Goal: Browse casually

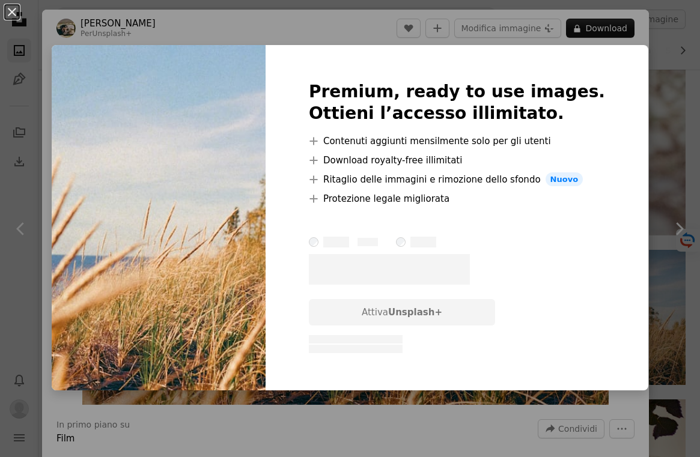
scroll to position [107, 0]
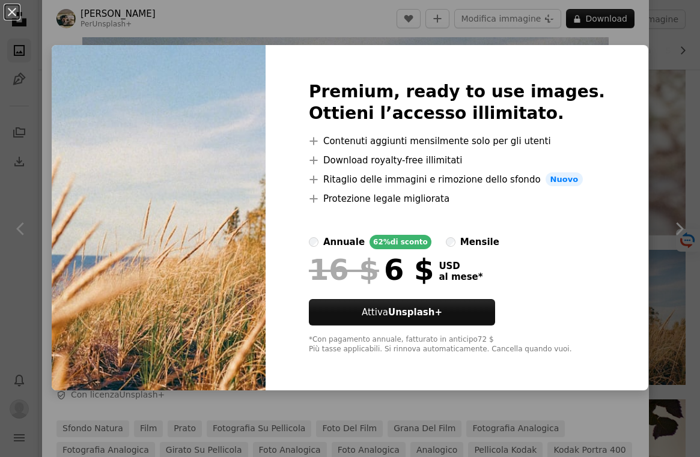
click at [259, 141] on img at bounding box center [159, 218] width 214 height 346
click at [204, 274] on img at bounding box center [159, 218] width 214 height 346
click at [10, 13] on button "An X shape" at bounding box center [12, 12] width 14 height 14
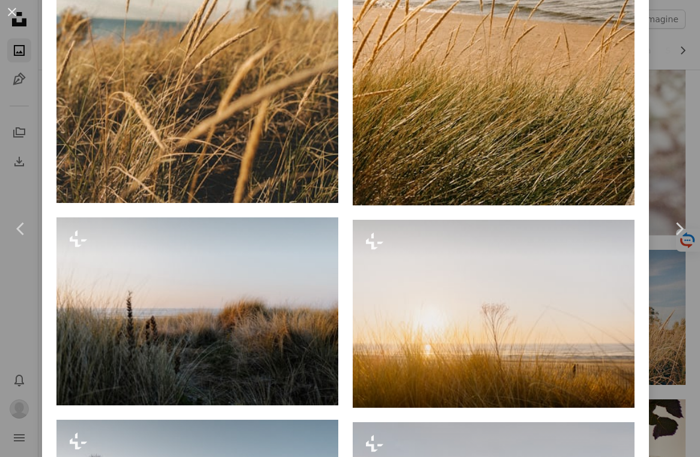
scroll to position [1249, 0]
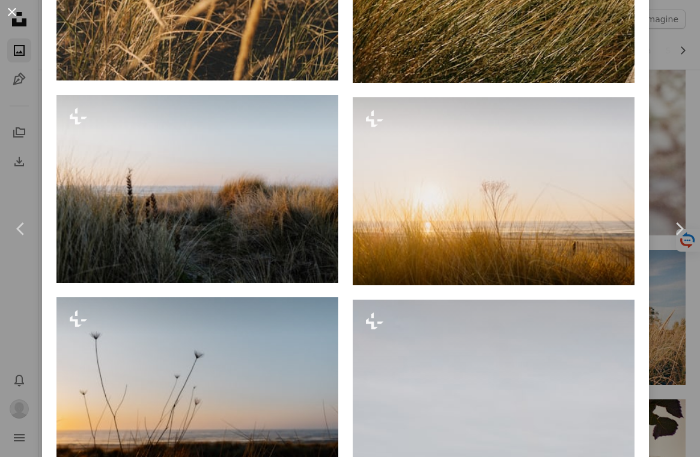
click at [8, 11] on button "An X shape" at bounding box center [12, 12] width 14 height 14
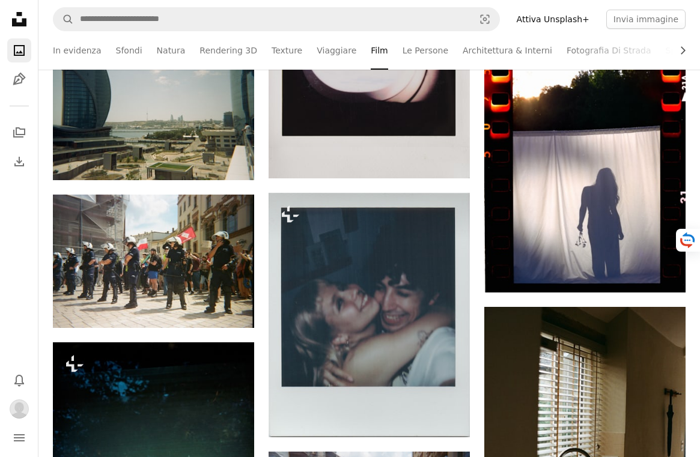
scroll to position [4027, 0]
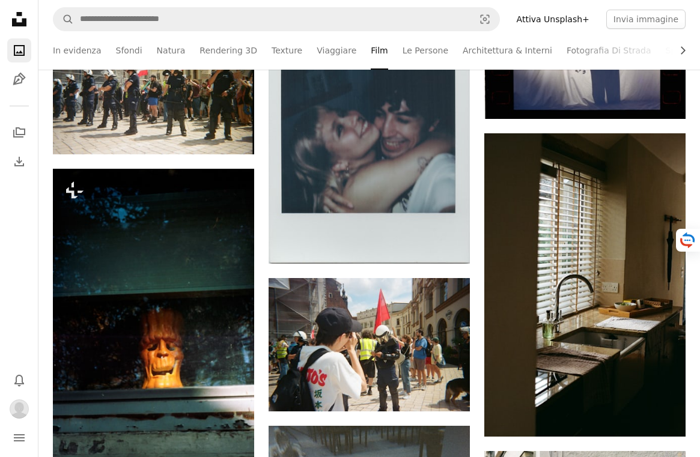
click at [260, 47] on ul "In evidenza Sfondi Natura Rendering 3D Texture Viaggiare Film Le Persone Archit…" at bounding box center [369, 50] width 632 height 38
click at [273, 47] on link "Texture" at bounding box center [286, 50] width 31 height 38
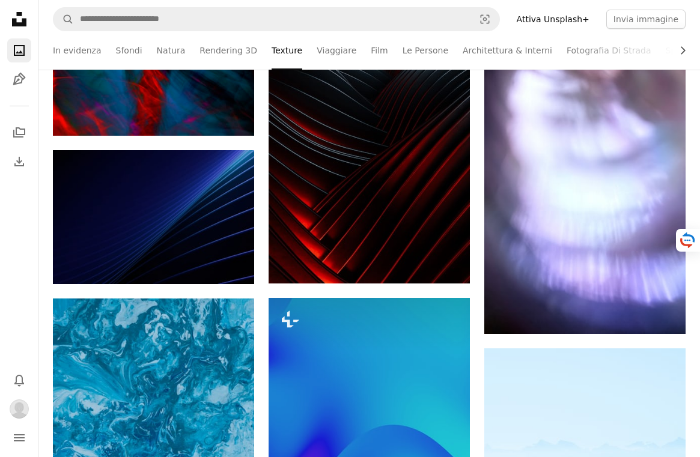
scroll to position [2653, 0]
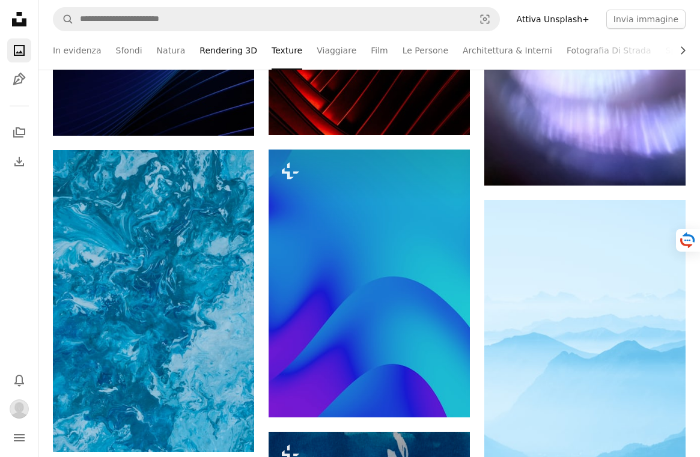
click at [213, 58] on link "Rendering 3D" at bounding box center [228, 50] width 58 height 38
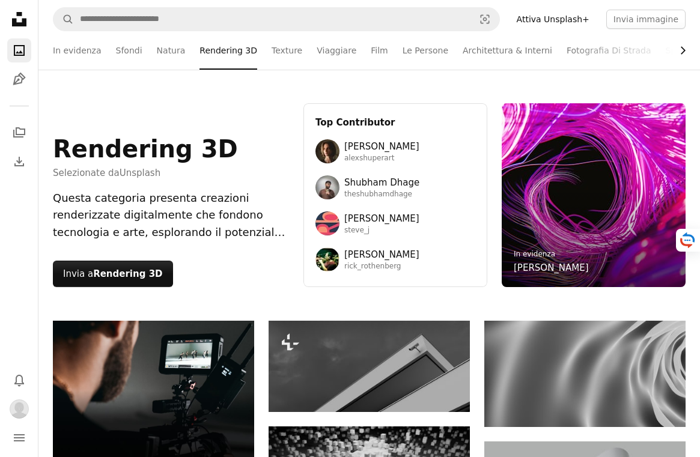
click at [678, 47] on icon "Chevron right" at bounding box center [682, 50] width 12 height 12
click at [668, 50] on link "Sperimentale" at bounding box center [688, 50] width 56 height 38
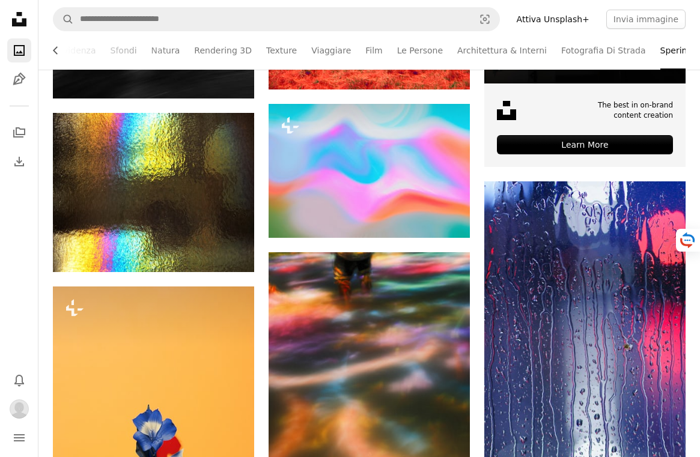
scroll to position [3262, 0]
